Goal: Book appointment/travel/reservation

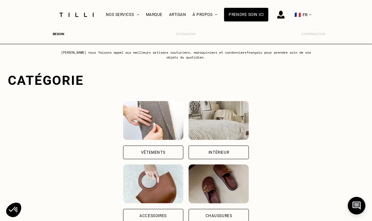
scroll to position [33, 0]
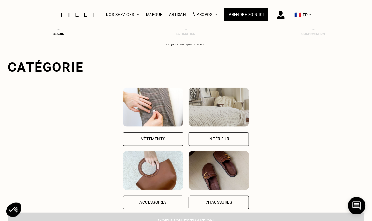
click at [154, 111] on img at bounding box center [153, 107] width 60 height 39
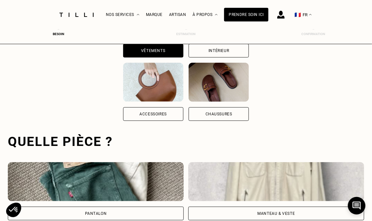
scroll to position [200, 3]
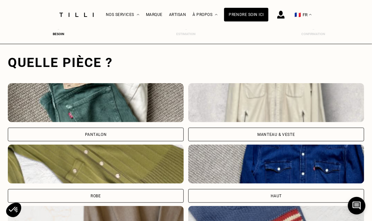
click at [96, 109] on img at bounding box center [96, 102] width 176 height 39
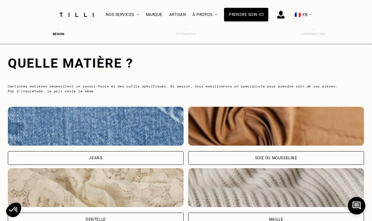
scroll to position [607, 3]
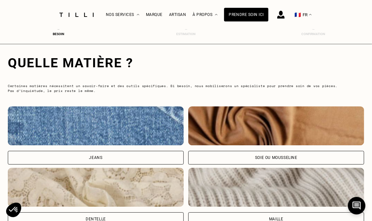
click at [92, 121] on img at bounding box center [96, 125] width 176 height 39
select select "FR"
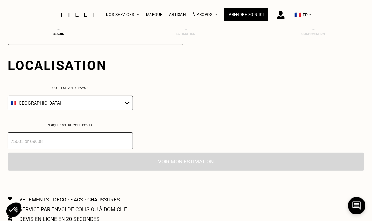
scroll to position [914, 3]
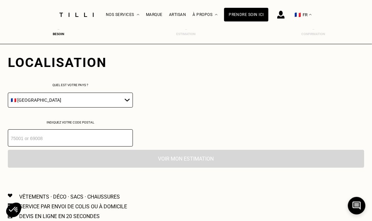
click at [16, 142] on input "number" at bounding box center [70, 138] width 125 height 17
type input "92140"
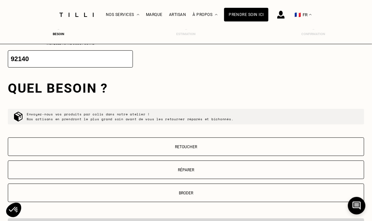
scroll to position [1020, 3]
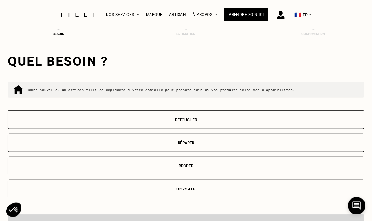
click at [152, 121] on p "Retoucher" at bounding box center [185, 120] width 349 height 5
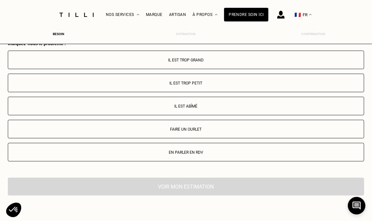
scroll to position [1192, 3]
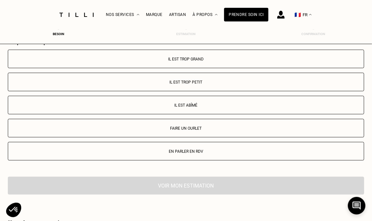
click at [171, 129] on p "Faire un ourlet" at bounding box center [185, 128] width 349 height 5
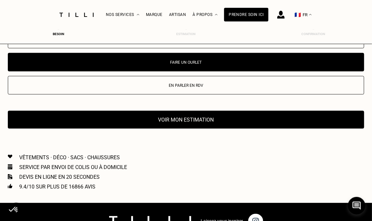
scroll to position [1326, 3]
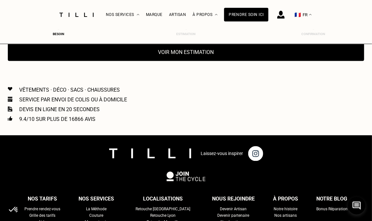
click at [180, 55] on button "Voir mon estimation" at bounding box center [186, 52] width 356 height 18
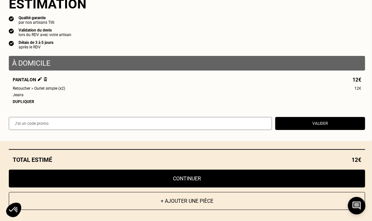
click at [180, 201] on button "+ Ajouter une pièce" at bounding box center [187, 201] width 356 height 18
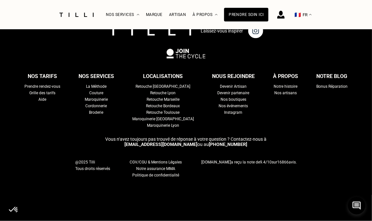
scroll to position [0, 0]
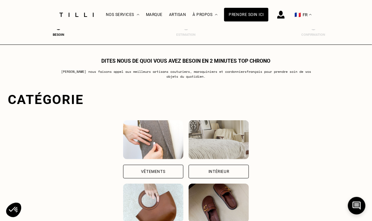
click at [151, 142] on img at bounding box center [153, 139] width 60 height 39
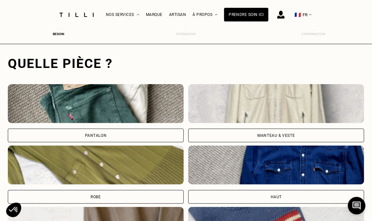
scroll to position [200, 3]
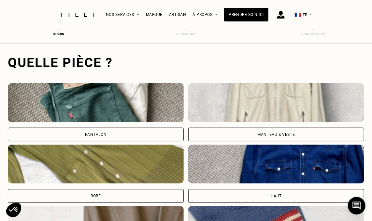
click at [89, 109] on img at bounding box center [96, 102] width 176 height 39
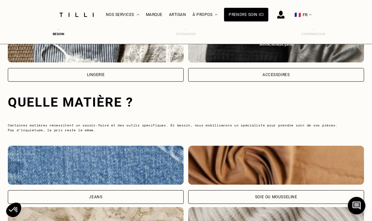
scroll to position [607, 3]
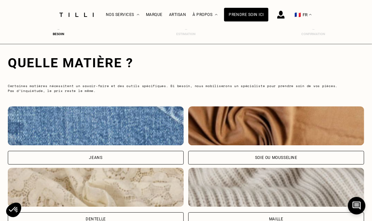
click at [91, 132] on img at bounding box center [96, 125] width 176 height 39
select select "FR"
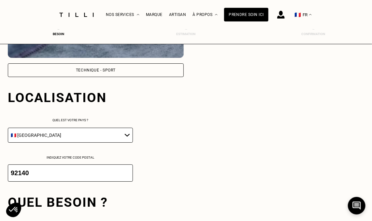
scroll to position [914, 3]
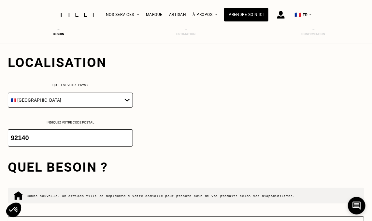
click at [65, 172] on div "Quel besoin ?" at bounding box center [186, 167] width 356 height 15
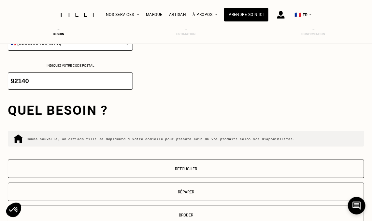
scroll to position [979, 3]
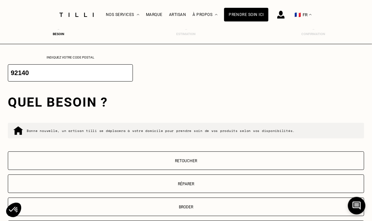
click at [179, 160] on button "Retoucher" at bounding box center [186, 161] width 356 height 19
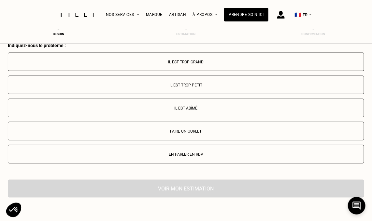
scroll to position [1192, 3]
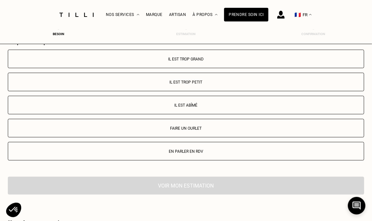
click at [176, 131] on p "Faire un ourlet" at bounding box center [185, 128] width 349 height 5
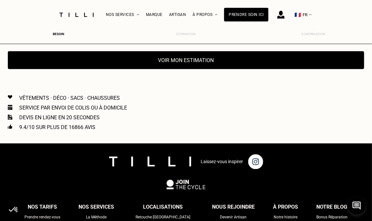
scroll to position [1326, 3]
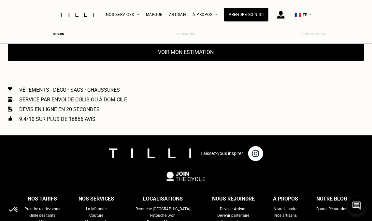
click at [194, 52] on button "Voir mon estimation" at bounding box center [186, 52] width 356 height 18
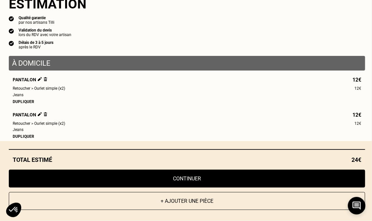
scroll to position [935, 3]
